Goal: Book appointment/travel/reservation

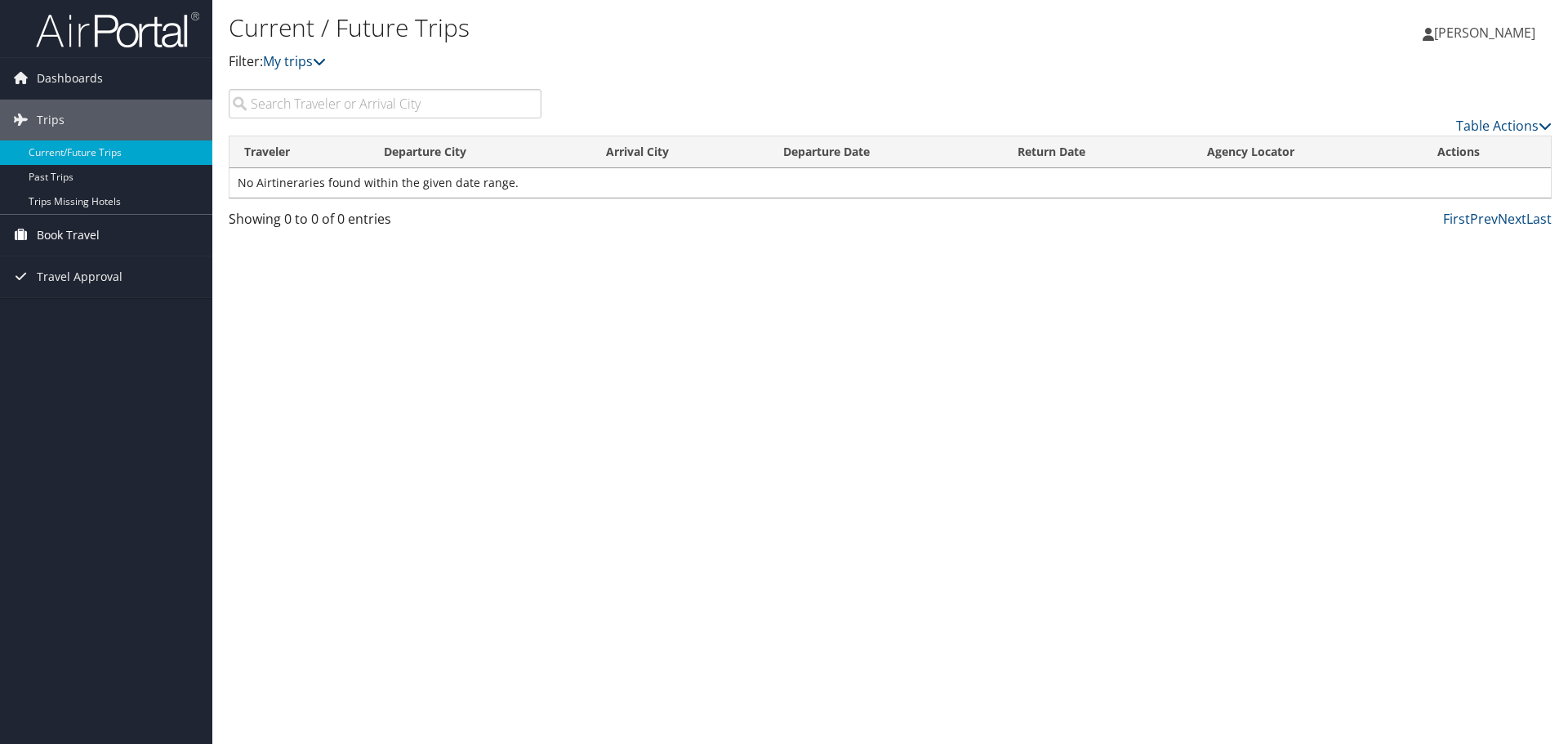
click at [74, 236] on span "Book Travel" at bounding box center [67, 236] width 62 height 40
click at [114, 314] on link "Book/Manage Online Trips" at bounding box center [106, 316] width 212 height 24
click at [85, 294] on link "Approval Request (Beta)" at bounding box center [106, 292] width 212 height 24
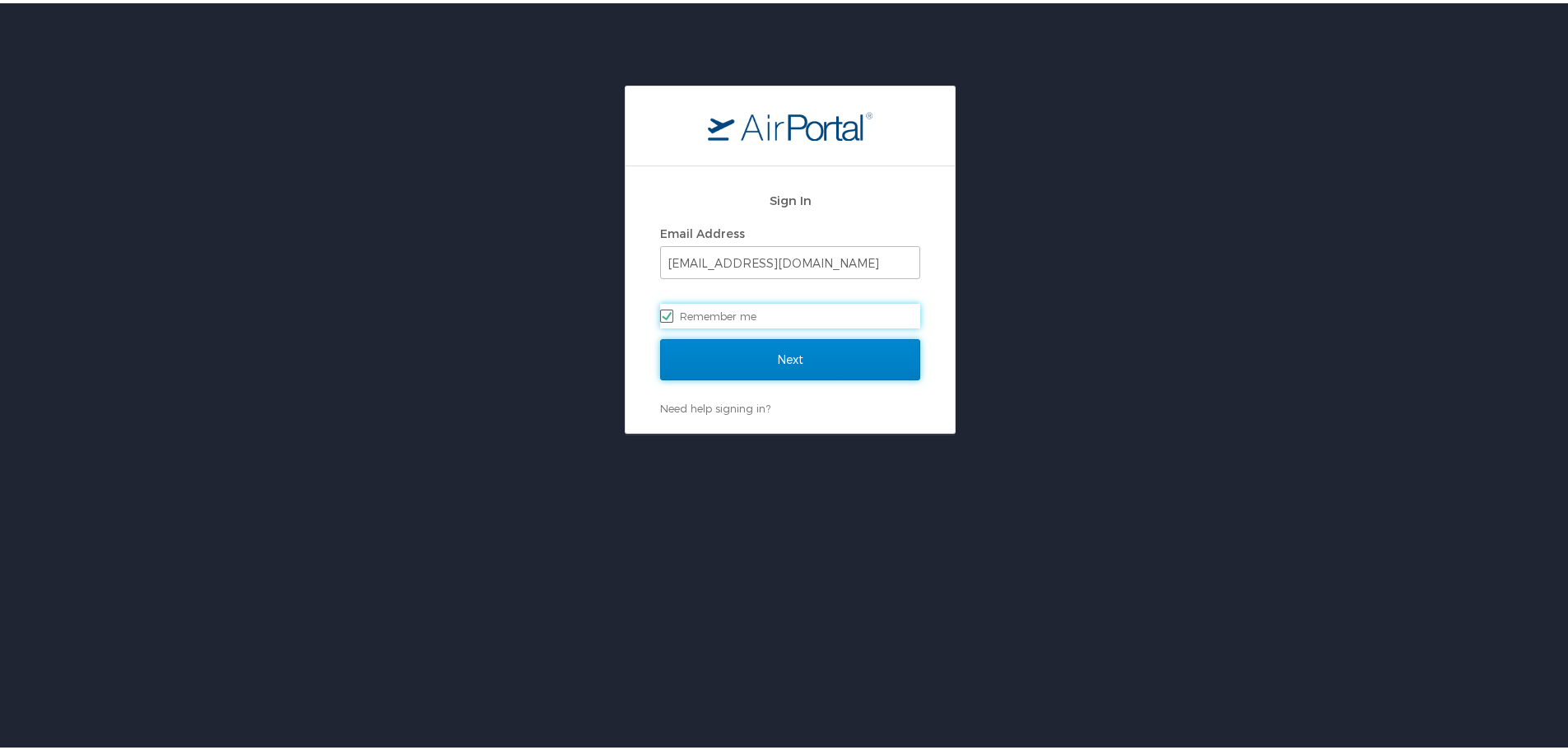
click at [764, 374] on input "Next" at bounding box center [790, 357] width 261 height 41
